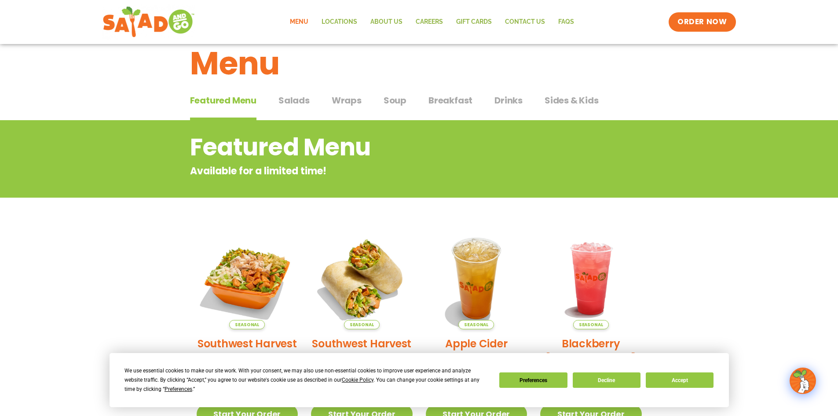
scroll to position [17, 0]
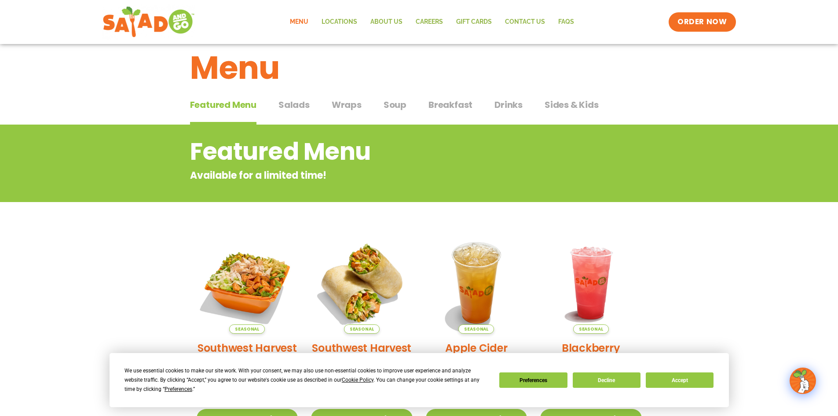
click at [298, 105] on span "Salads" at bounding box center [293, 104] width 31 height 13
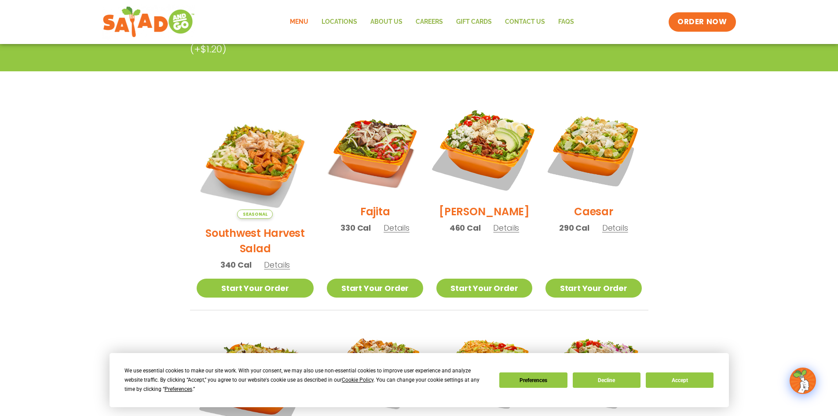
scroll to position [193, 0]
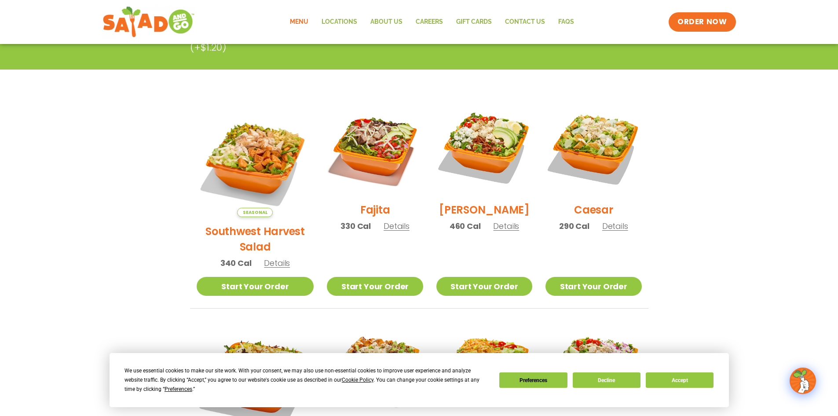
click at [272, 257] on span "Details" at bounding box center [277, 262] width 26 height 11
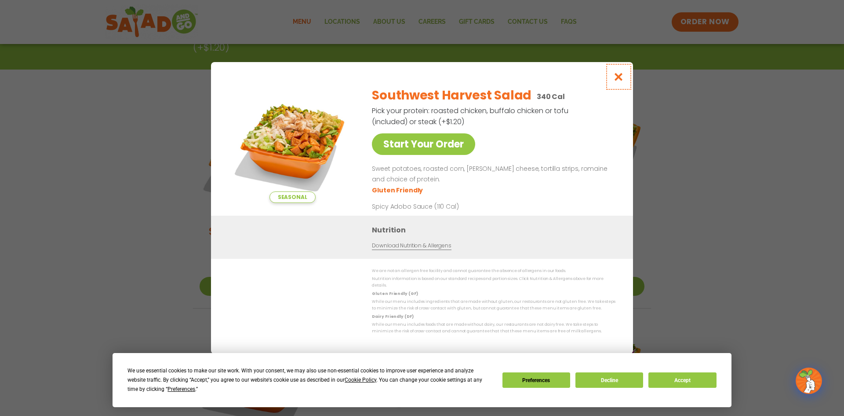
click at [621, 81] on icon "Close modal" at bounding box center [618, 76] width 11 height 9
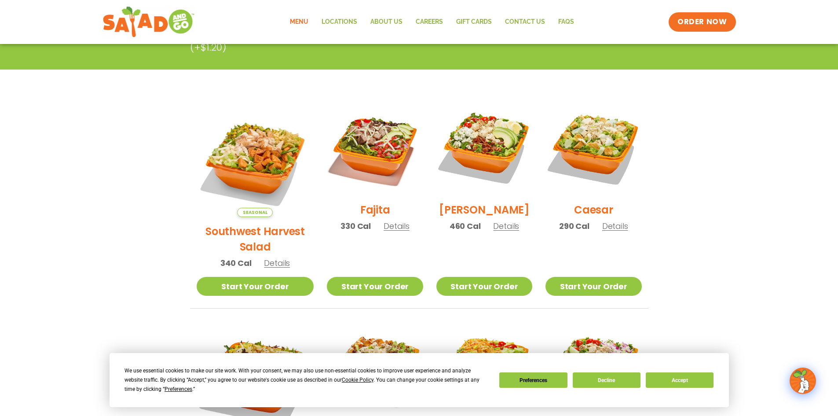
click at [383, 231] on span "Details" at bounding box center [396, 225] width 26 height 11
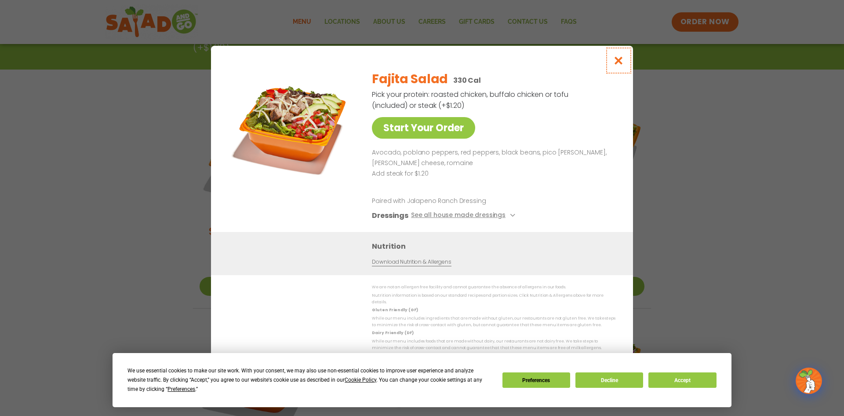
click at [621, 64] on icon "Close modal" at bounding box center [618, 60] width 11 height 9
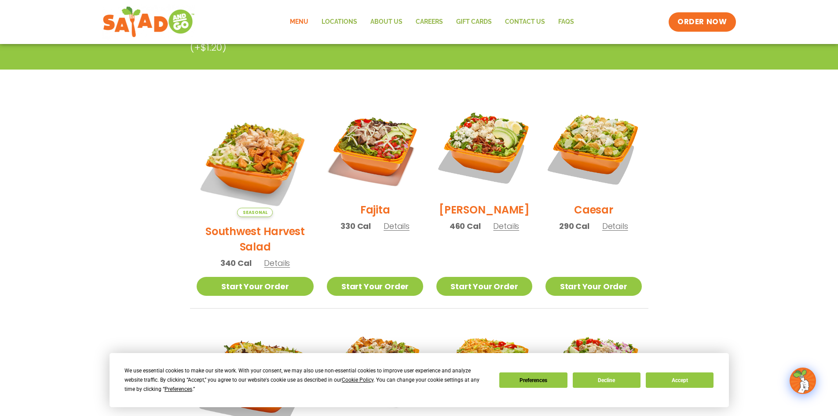
click at [493, 230] on span "Details" at bounding box center [506, 225] width 26 height 11
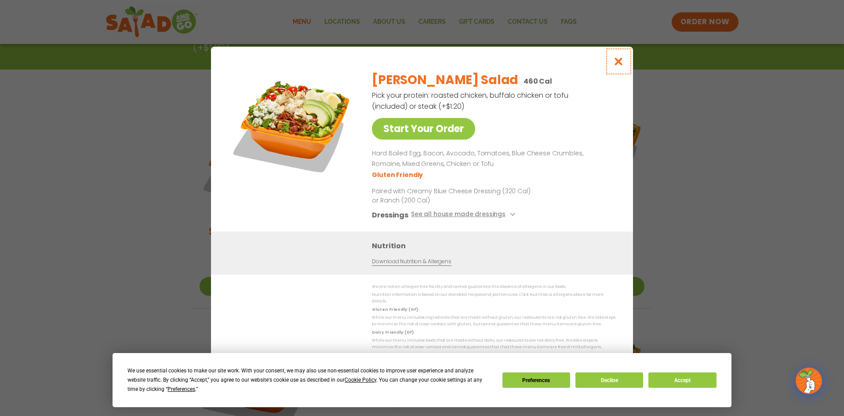
click at [618, 64] on icon "Close modal" at bounding box center [618, 61] width 11 height 9
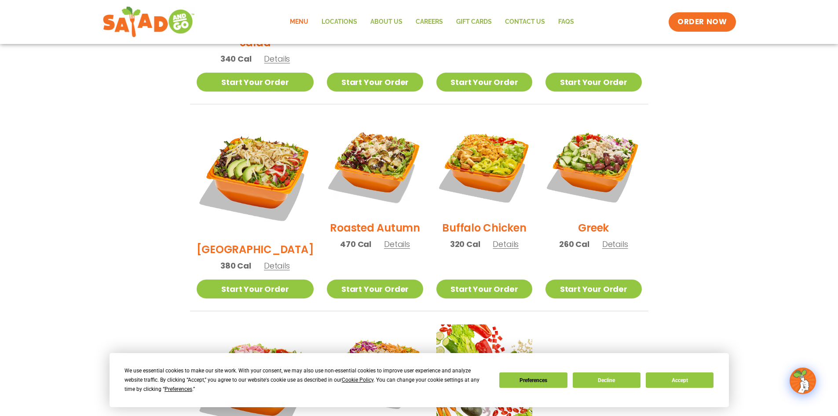
scroll to position [412, 0]
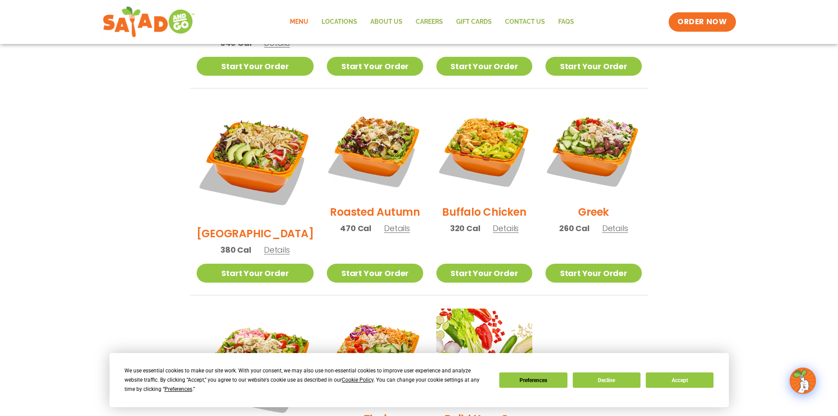
click at [605, 222] on span "Details" at bounding box center [615, 227] width 26 height 11
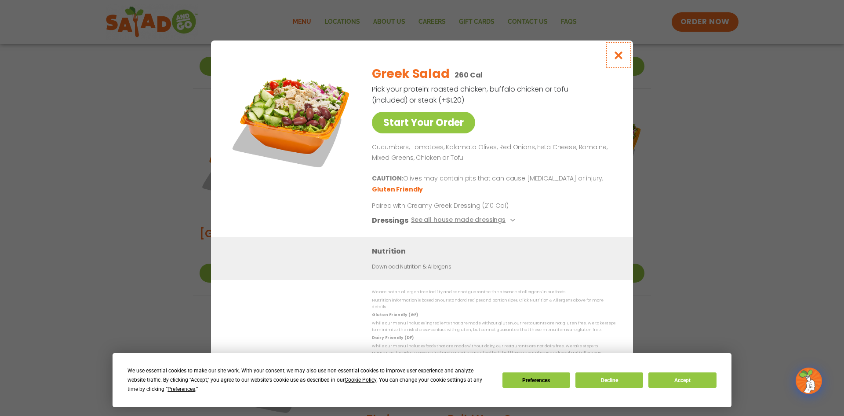
click at [620, 57] on icon "Close modal" at bounding box center [618, 55] width 11 height 9
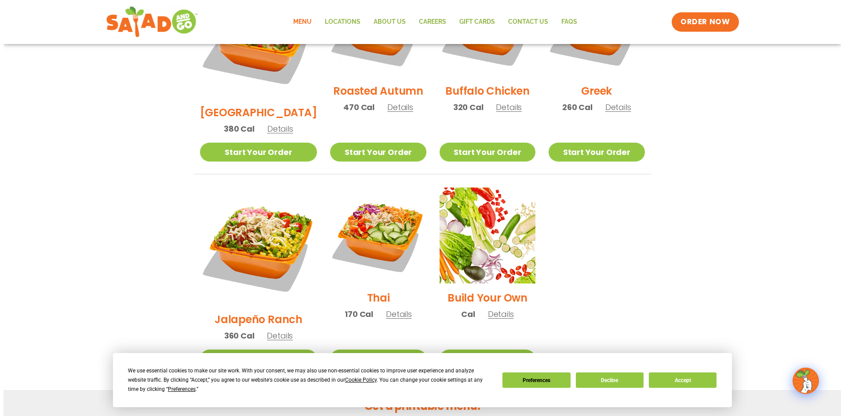
scroll to position [588, 0]
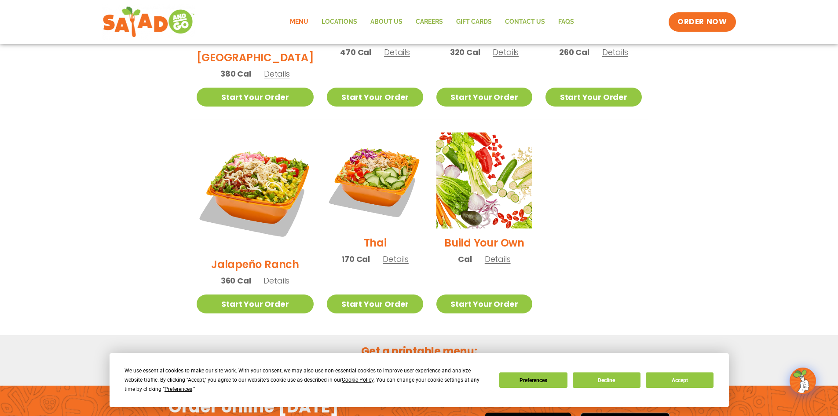
click at [269, 275] on span "Details" at bounding box center [276, 280] width 26 height 11
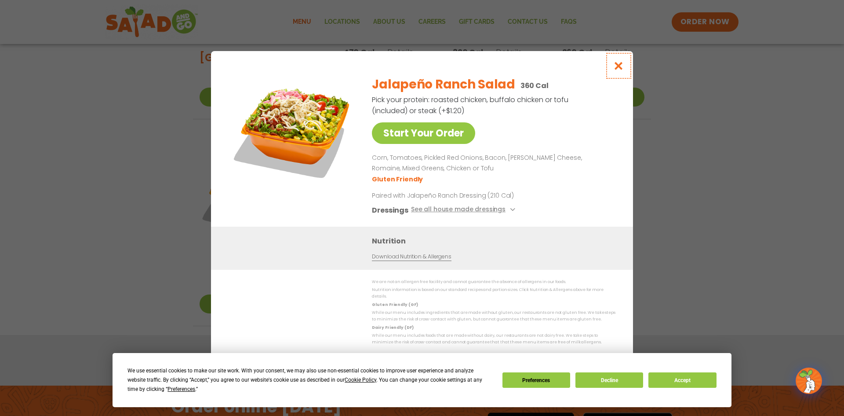
click at [613, 70] on icon "Close modal" at bounding box center [618, 65] width 11 height 9
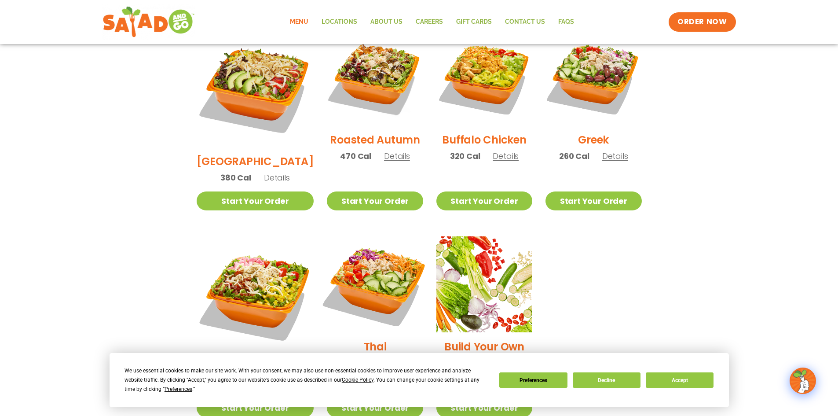
scroll to position [539, 0]
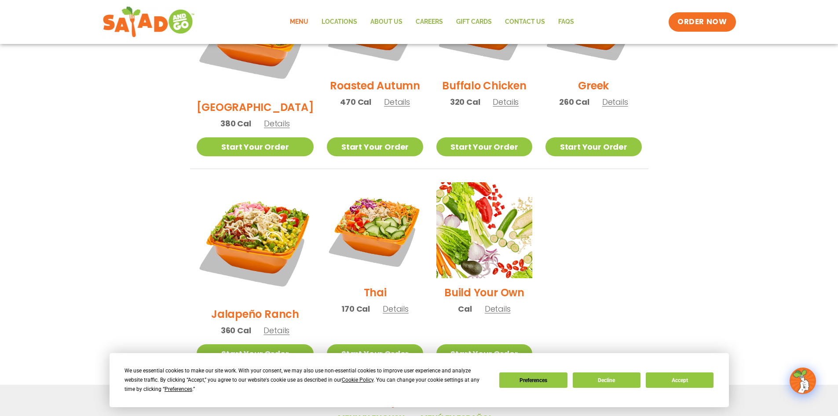
click at [383, 303] on span "Details" at bounding box center [396, 308] width 26 height 11
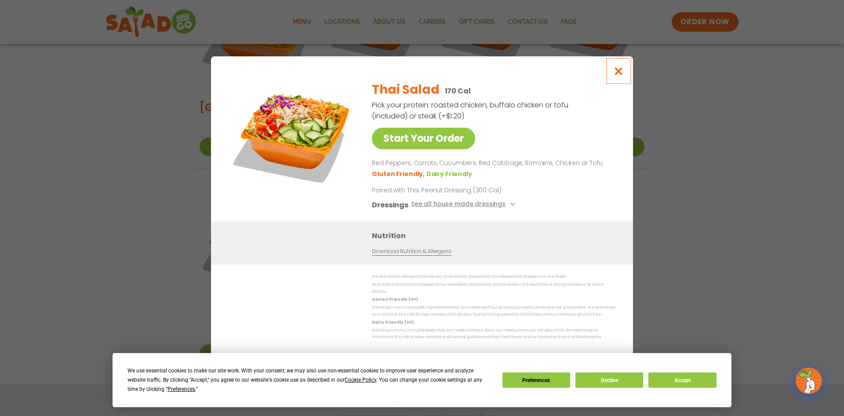
click at [620, 73] on icon "Close modal" at bounding box center [618, 70] width 11 height 9
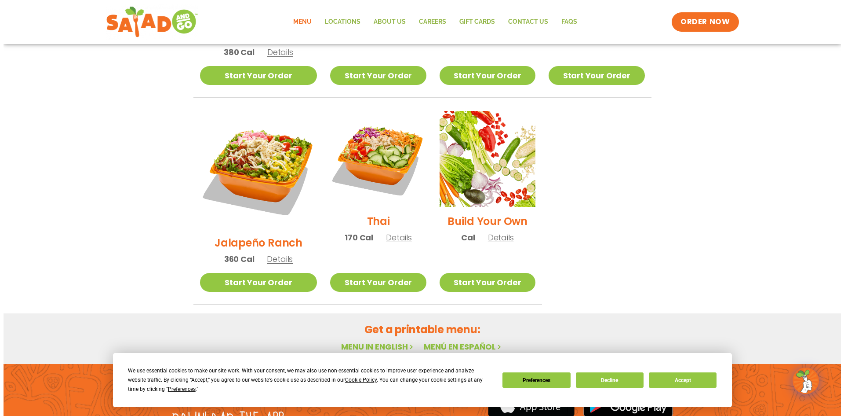
scroll to position [645, 0]
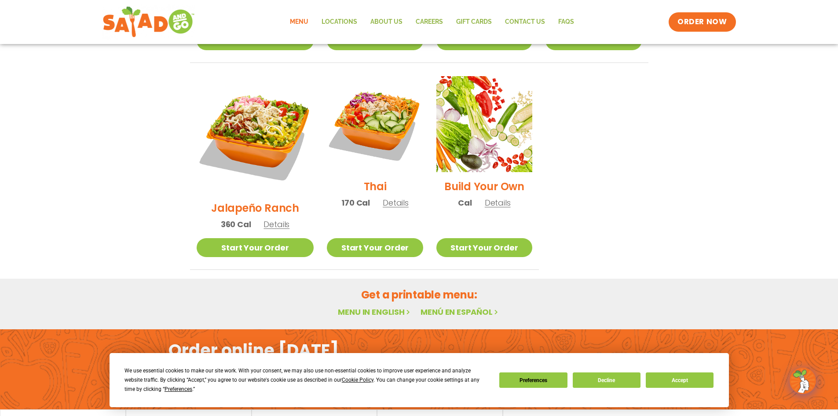
click at [488, 197] on span "Details" at bounding box center [498, 202] width 26 height 11
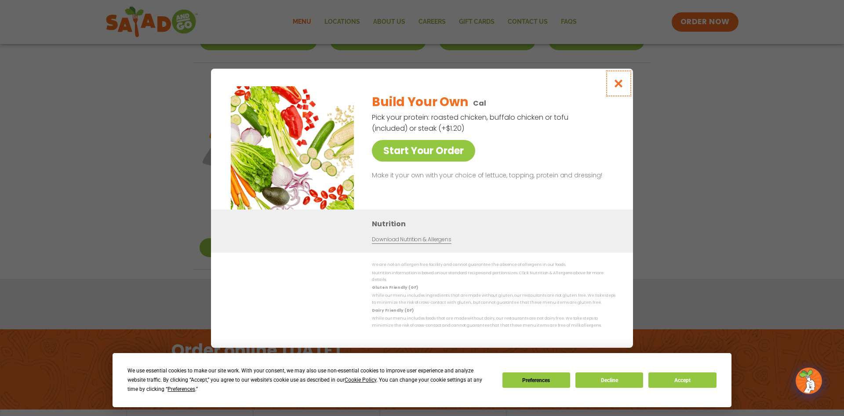
click at [620, 86] on icon "Close modal" at bounding box center [618, 83] width 11 height 9
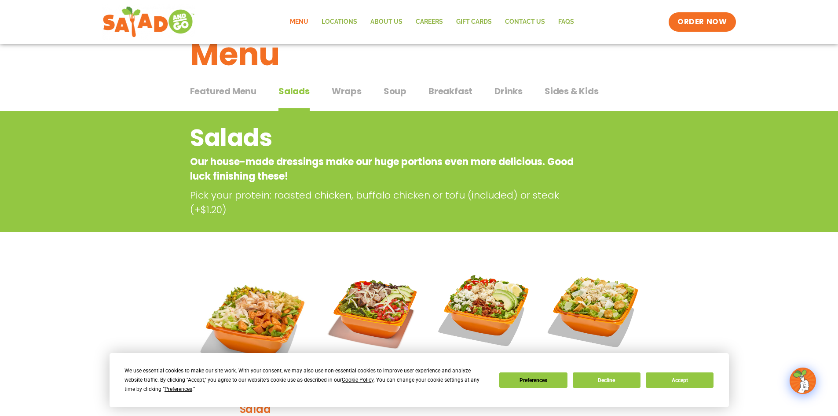
scroll to position [11, 0]
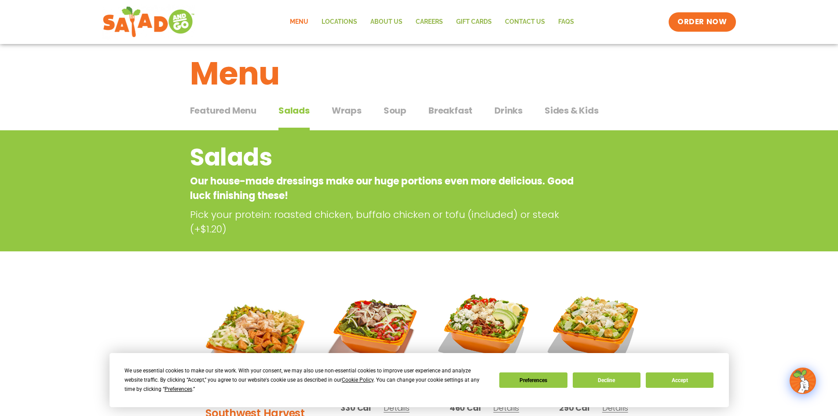
click at [397, 112] on span "Soup" at bounding box center [394, 110] width 23 height 13
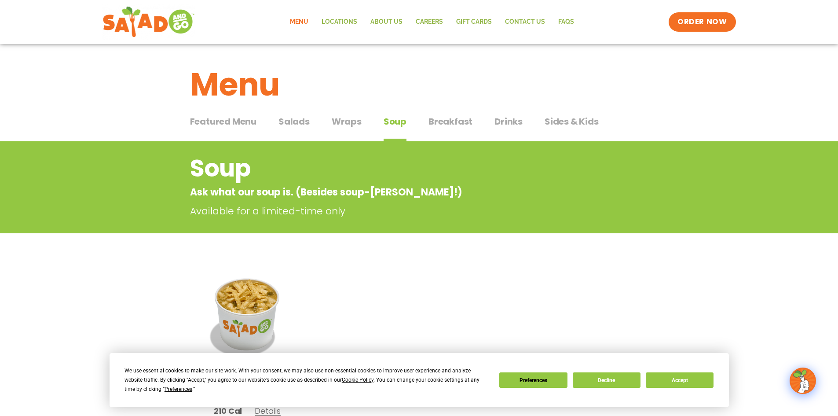
click at [350, 123] on span "Wraps" at bounding box center [347, 121] width 30 height 13
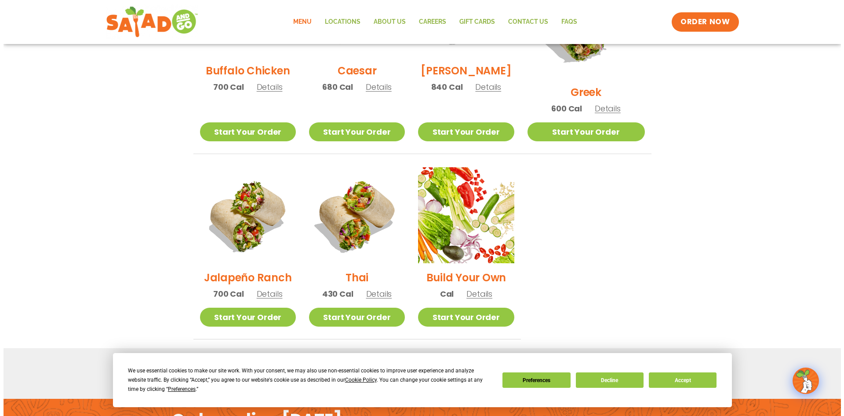
scroll to position [528, 0]
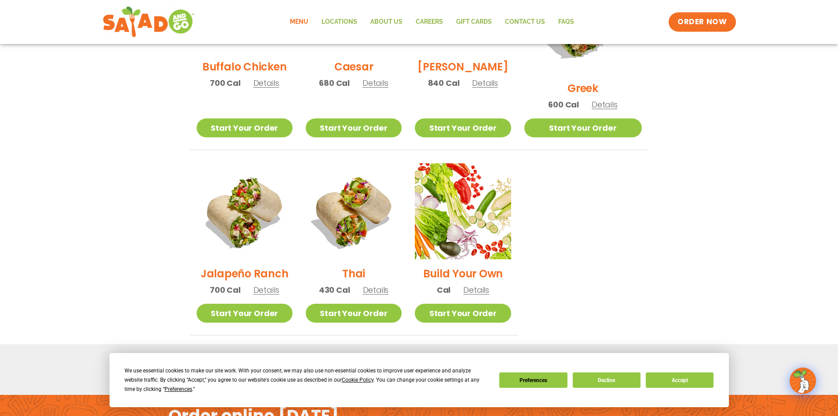
click at [384, 284] on span "Details" at bounding box center [376, 289] width 26 height 11
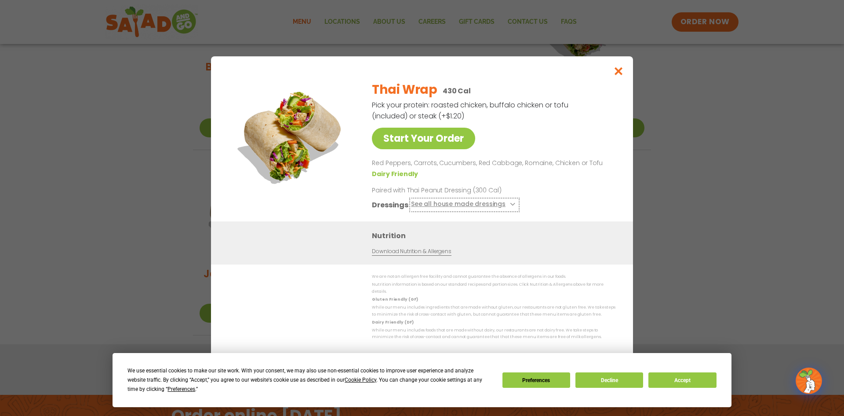
click at [511, 206] on icon at bounding box center [512, 204] width 4 height 4
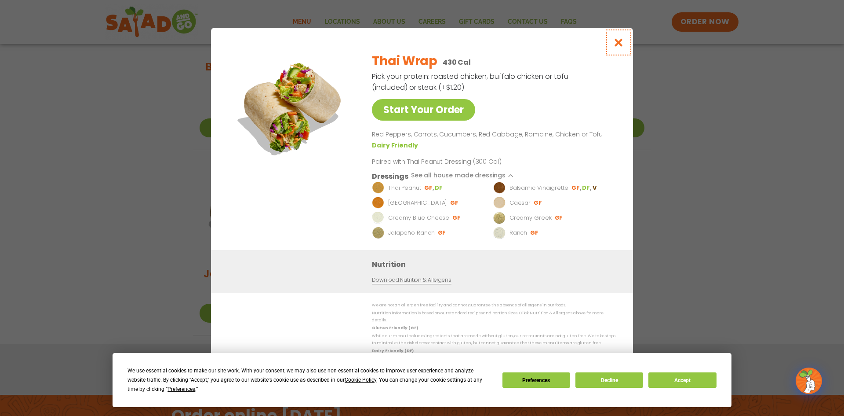
click at [620, 47] on icon "Close modal" at bounding box center [618, 42] width 11 height 9
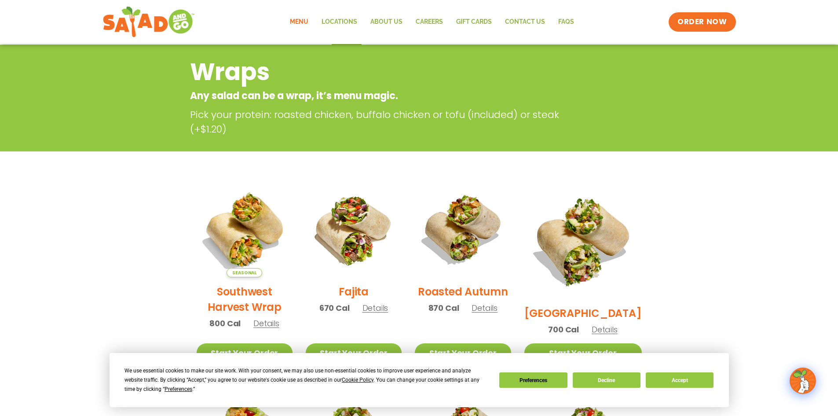
scroll to position [0, 0]
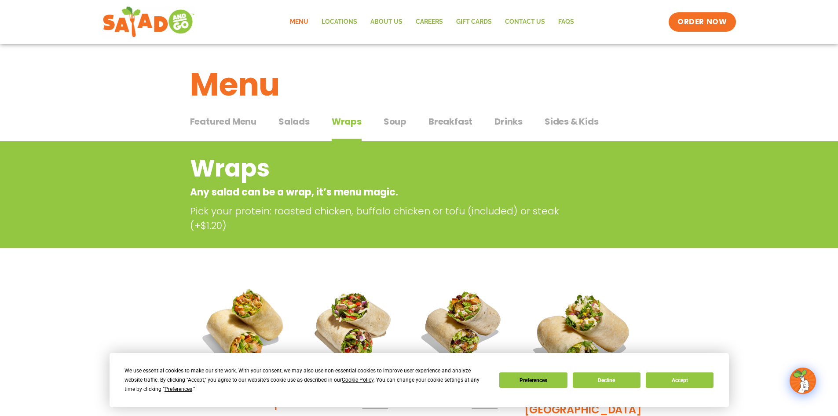
click at [576, 121] on span "Sides & Kids" at bounding box center [571, 121] width 54 height 13
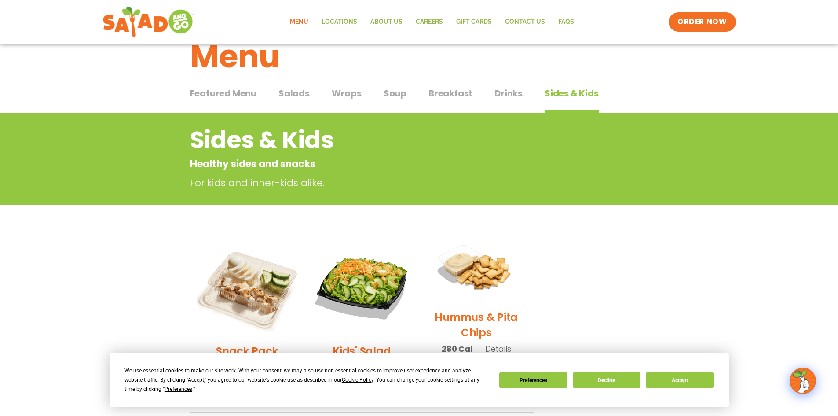
scroll to position [176, 0]
